Goal: Transaction & Acquisition: Purchase product/service

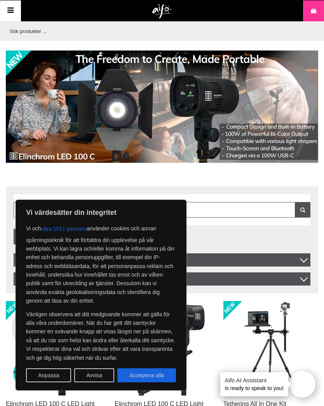
click at [153, 375] on button "Acceptera alla" at bounding box center [146, 375] width 59 height 14
checkbox input "true"
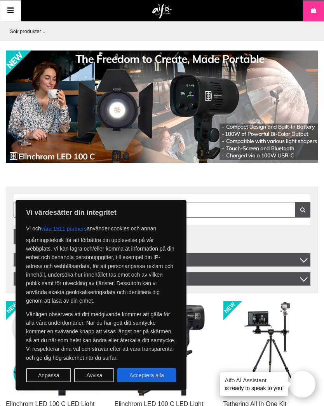
checkbox input "true"
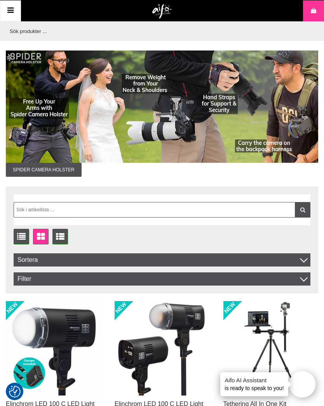
click at [12, 15] on icon at bounding box center [10, 10] width 9 height 11
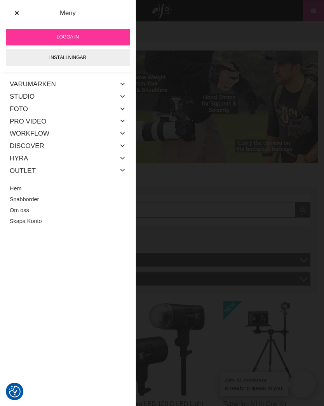
click at [122, 83] on icon at bounding box center [123, 84] width 6 height 10
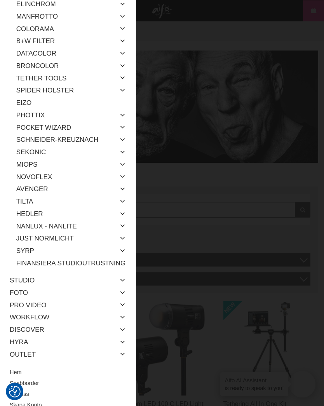
scroll to position [92, 0]
click at [124, 276] on icon at bounding box center [123, 281] width 6 height 10
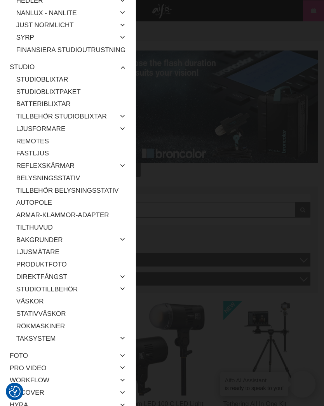
scroll to position [306, 0]
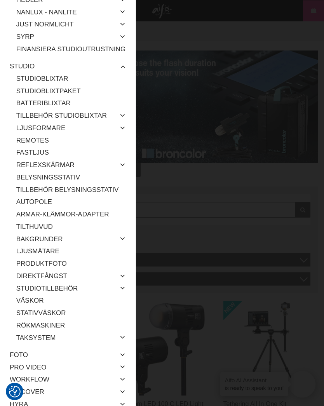
click at [124, 234] on icon at bounding box center [123, 239] width 6 height 10
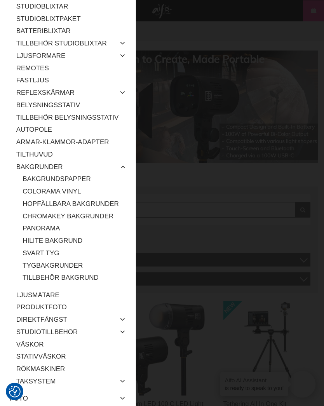
scroll to position [380, 0]
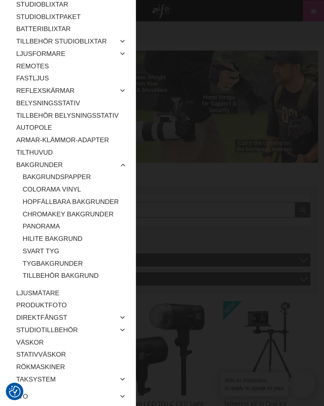
click at [93, 196] on link "Hopfällbara Bakgrunder" at bounding box center [74, 202] width 103 height 12
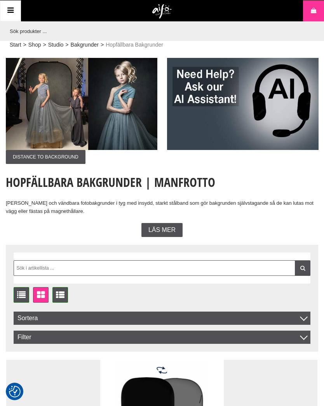
checkbox input "true"
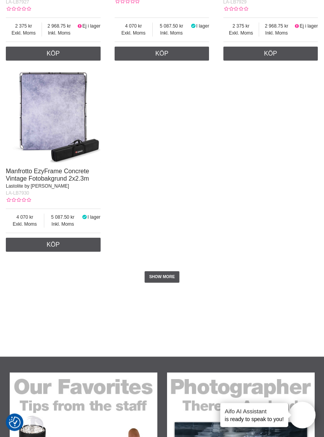
scroll to position [2025, 0]
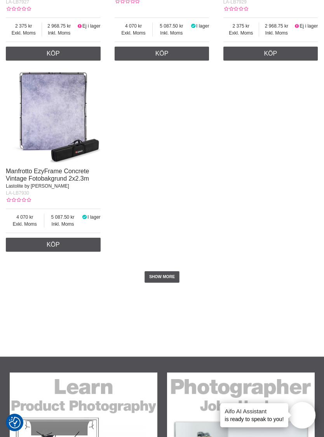
click at [167, 283] on link "SHOW MORE" at bounding box center [161, 277] width 35 height 12
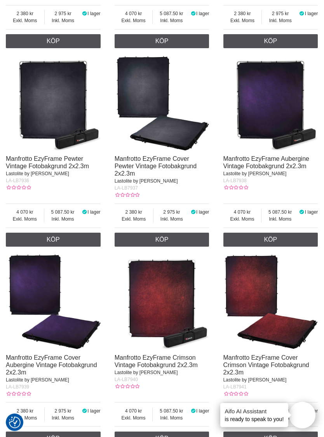
scroll to position [2434, 0]
click at [173, 247] on link "Köp" at bounding box center [162, 240] width 95 height 14
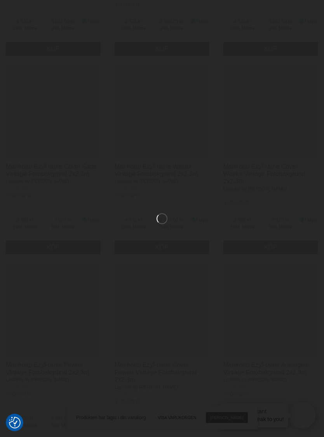
scroll to position [2225, 0]
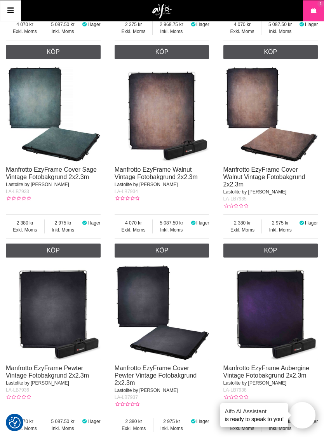
click at [316, 14] on icon at bounding box center [313, 11] width 8 height 9
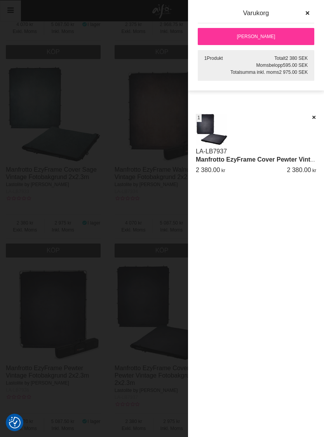
click at [271, 36] on link "[PERSON_NAME]" at bounding box center [256, 36] width 116 height 17
